Goal: Navigation & Orientation: Go to known website

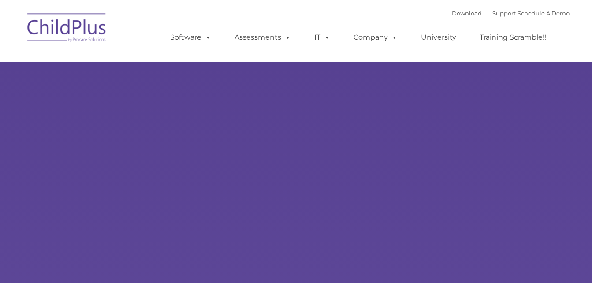
type input ""
select select "MEDIUM"
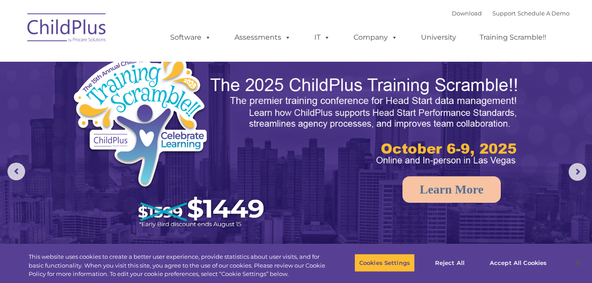
click at [87, 21] on img at bounding box center [67, 29] width 88 height 44
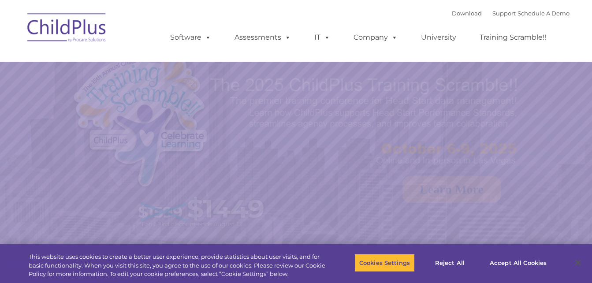
select select "MEDIUM"
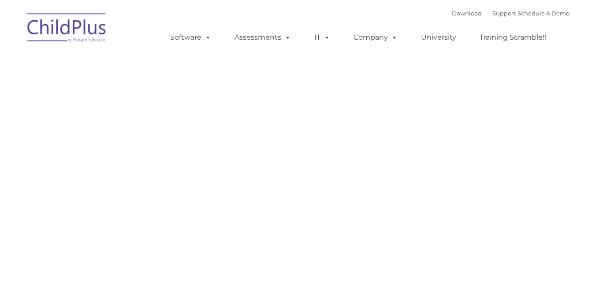
click at [79, 29] on img at bounding box center [67, 29] width 88 height 44
